Goal: Transaction & Acquisition: Purchase product/service

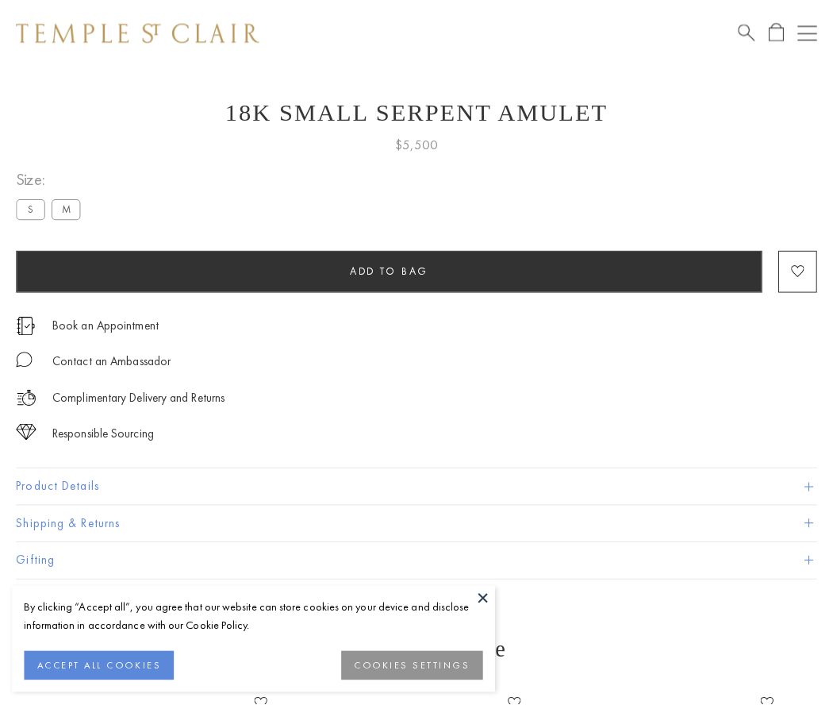
scroll to position [25, 0]
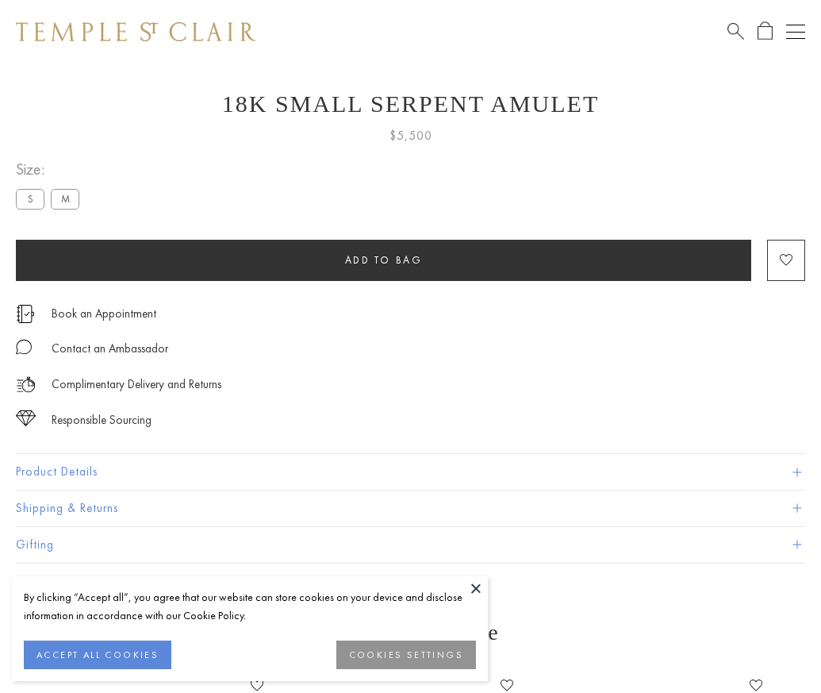
click at [383, 259] on span "Add to bag" at bounding box center [384, 259] width 78 height 13
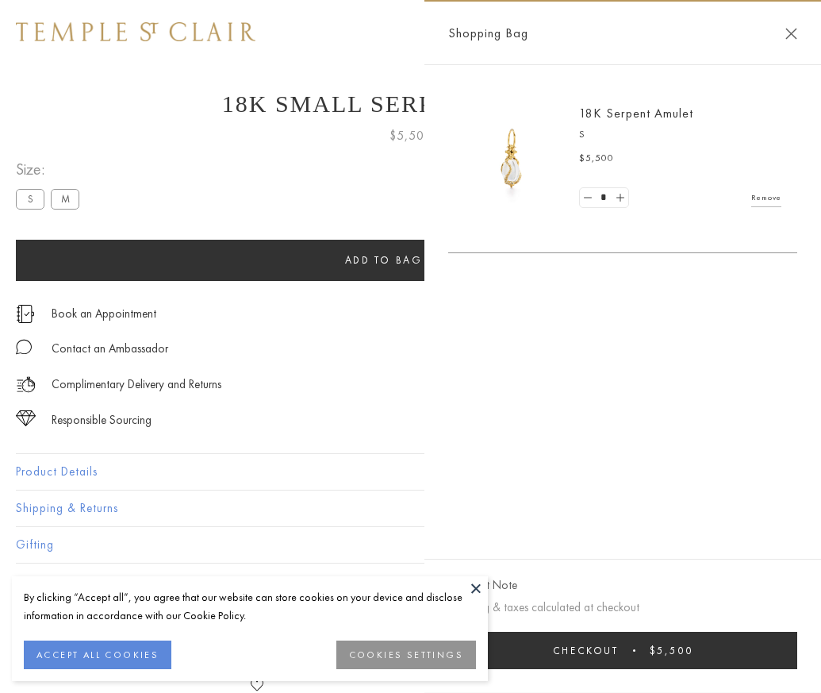
click at [685, 662] on button "Checkout $5,500" at bounding box center [622, 650] width 349 height 37
